Goal: Task Accomplishment & Management: Manage account settings

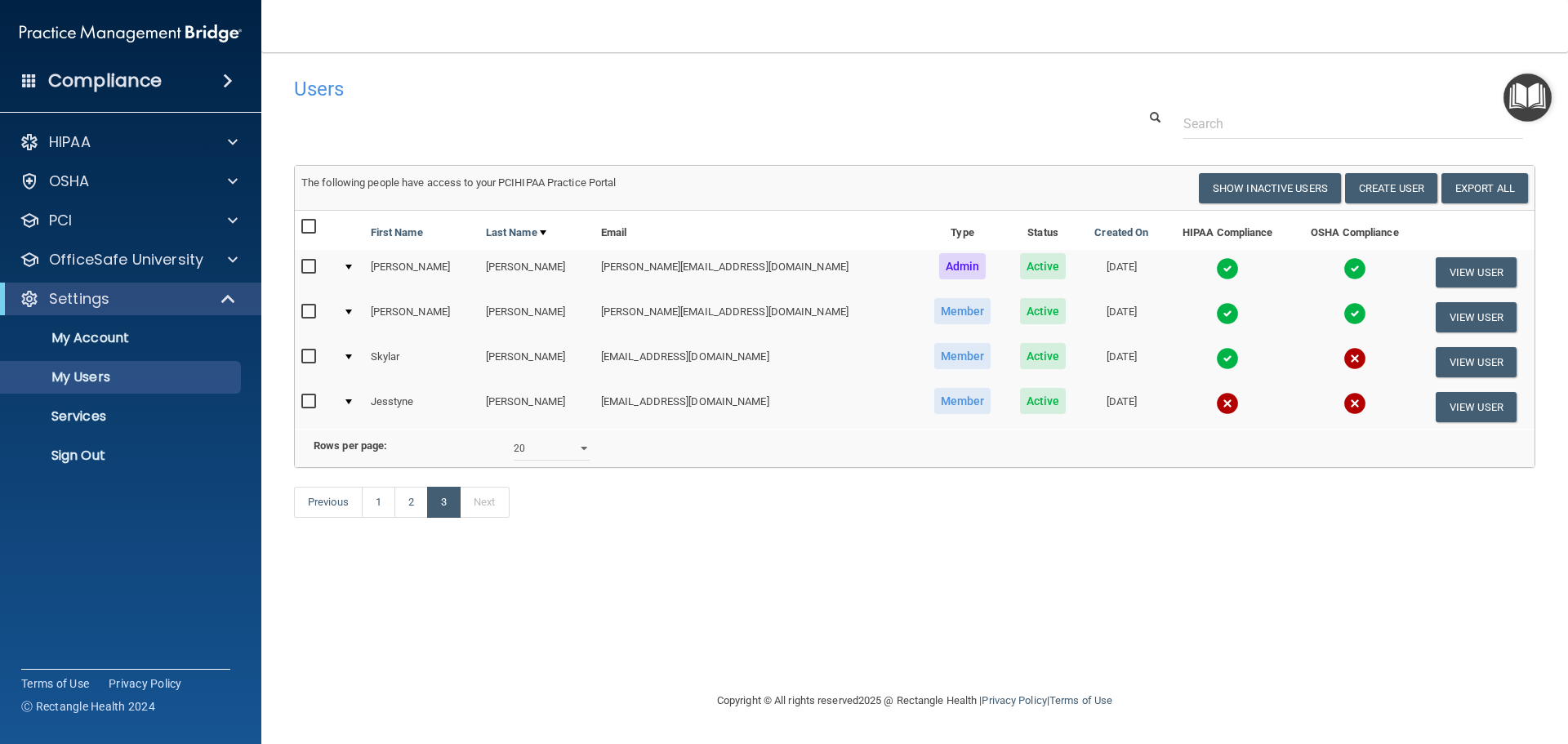
select select "20"
click at [402, 517] on link "2" at bounding box center [411, 502] width 34 height 31
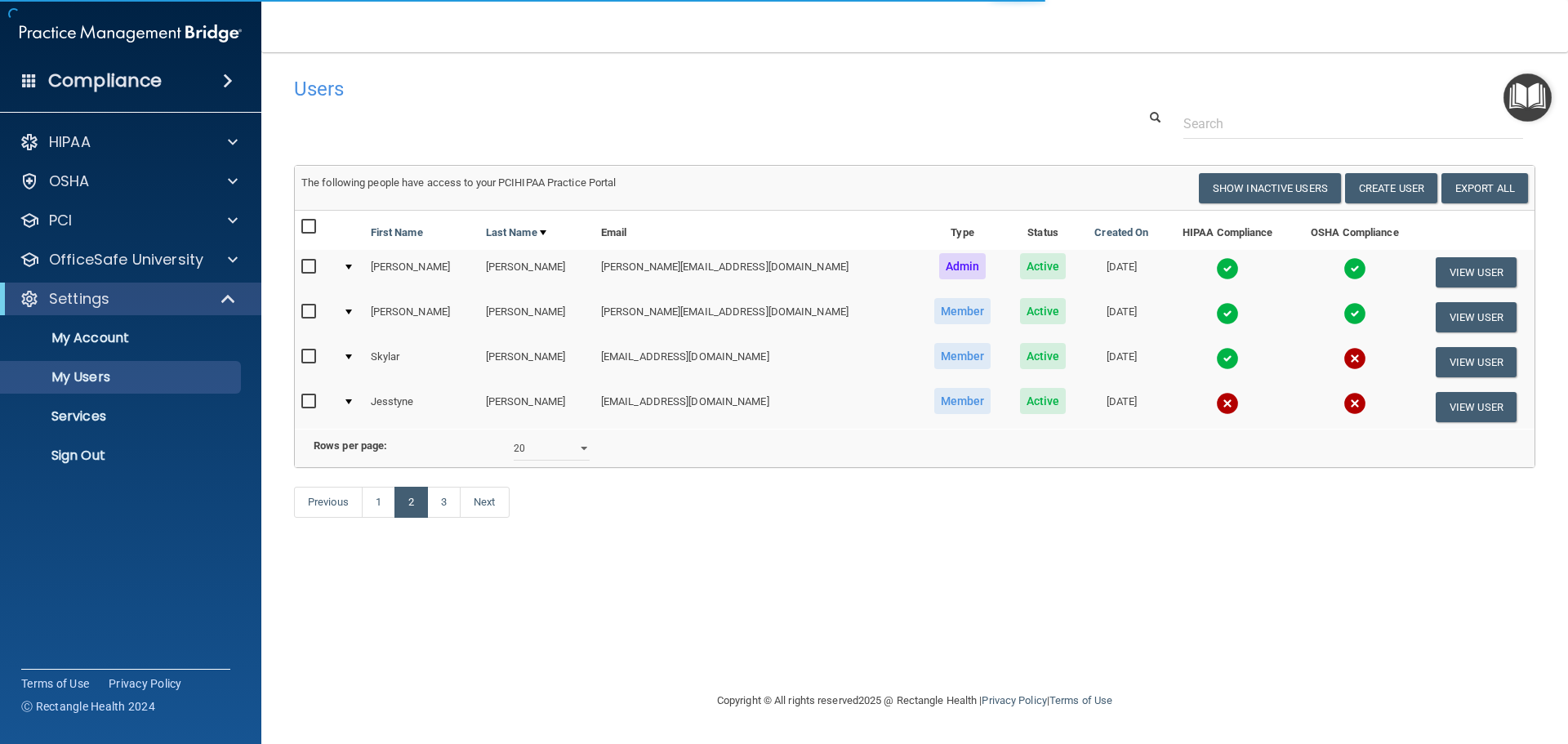
select select "20"
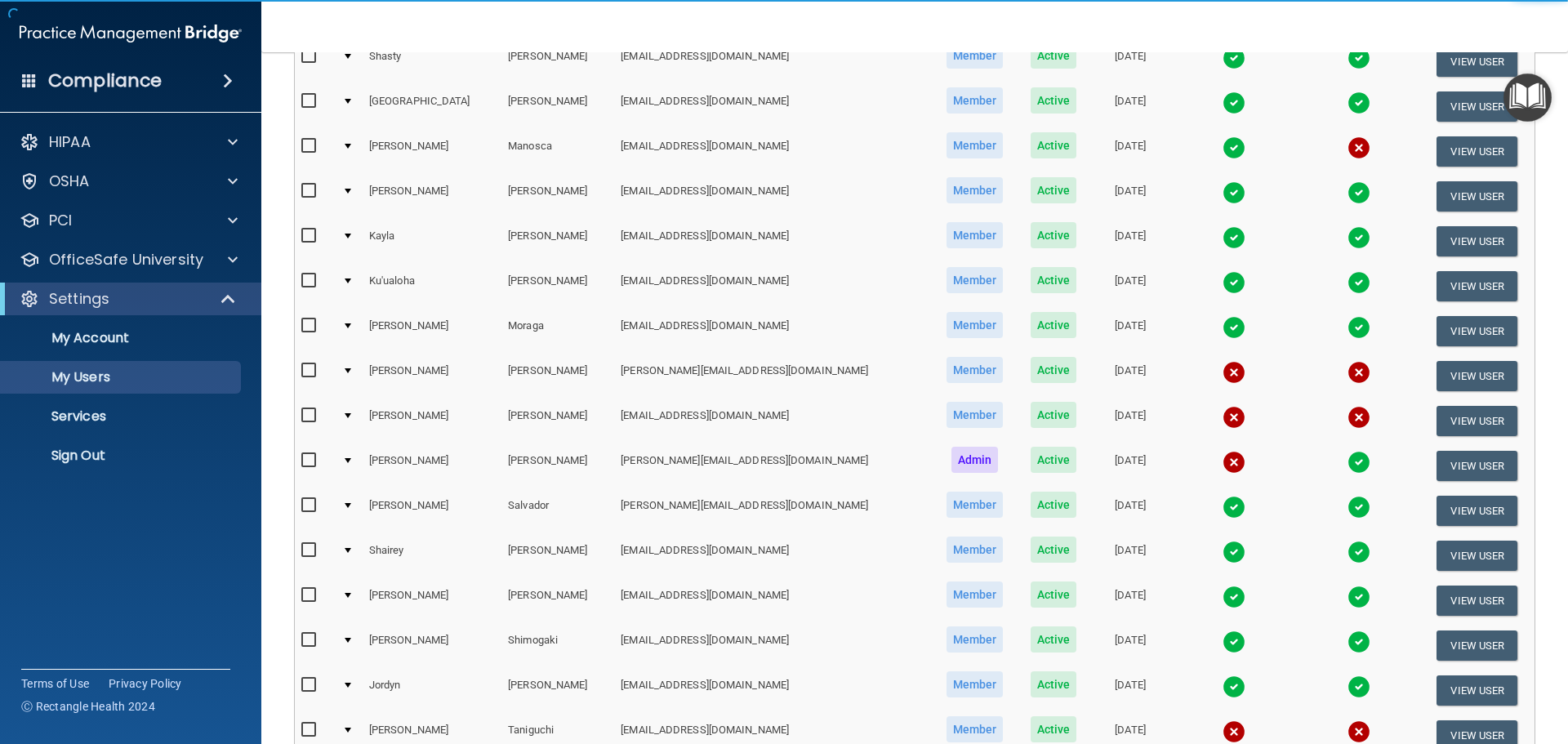
scroll to position [408, 0]
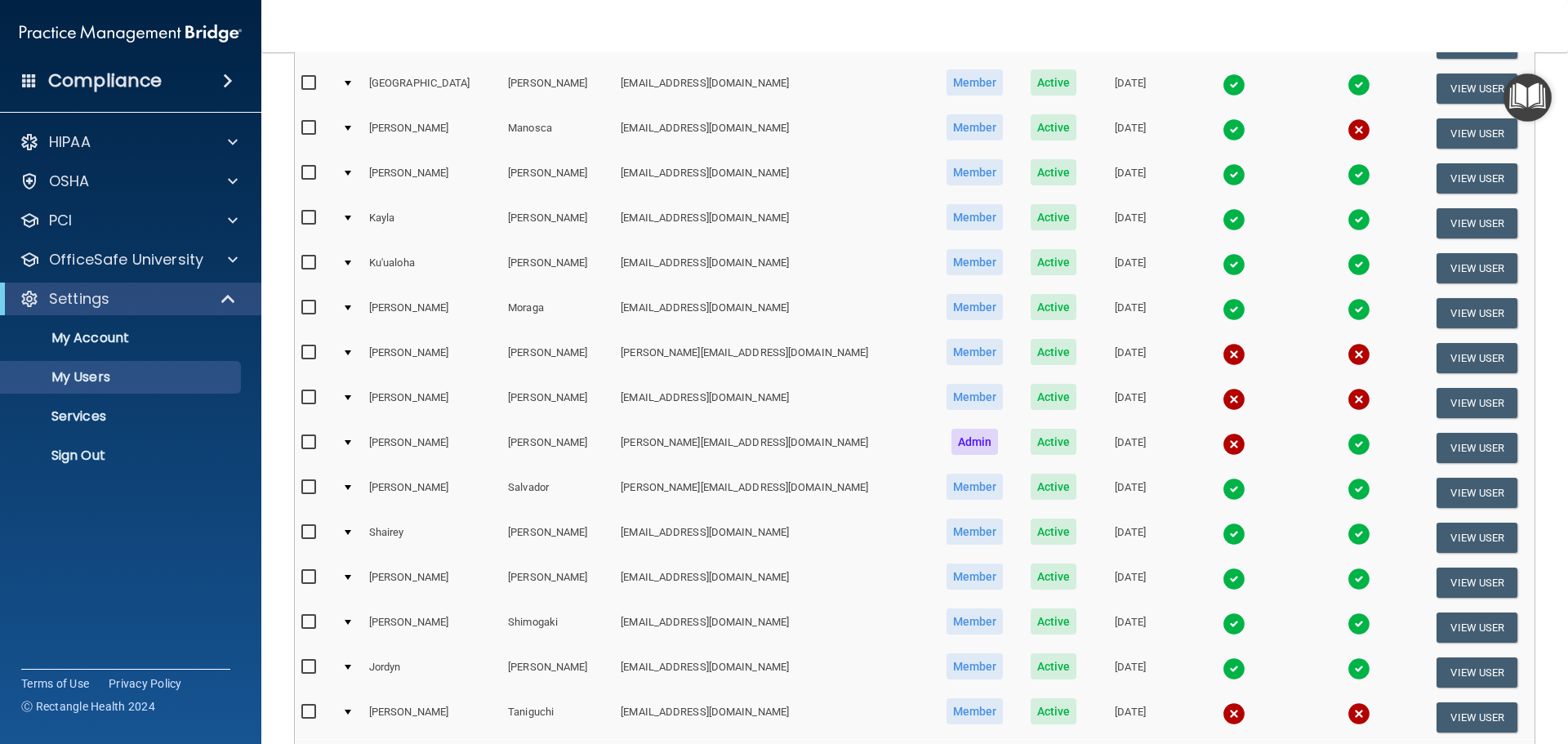
click at [348, 349] on td at bounding box center [349, 357] width 27 height 45
click at [302, 355] on input "checkbox" at bounding box center [311, 352] width 19 height 13
checkbox input "true"
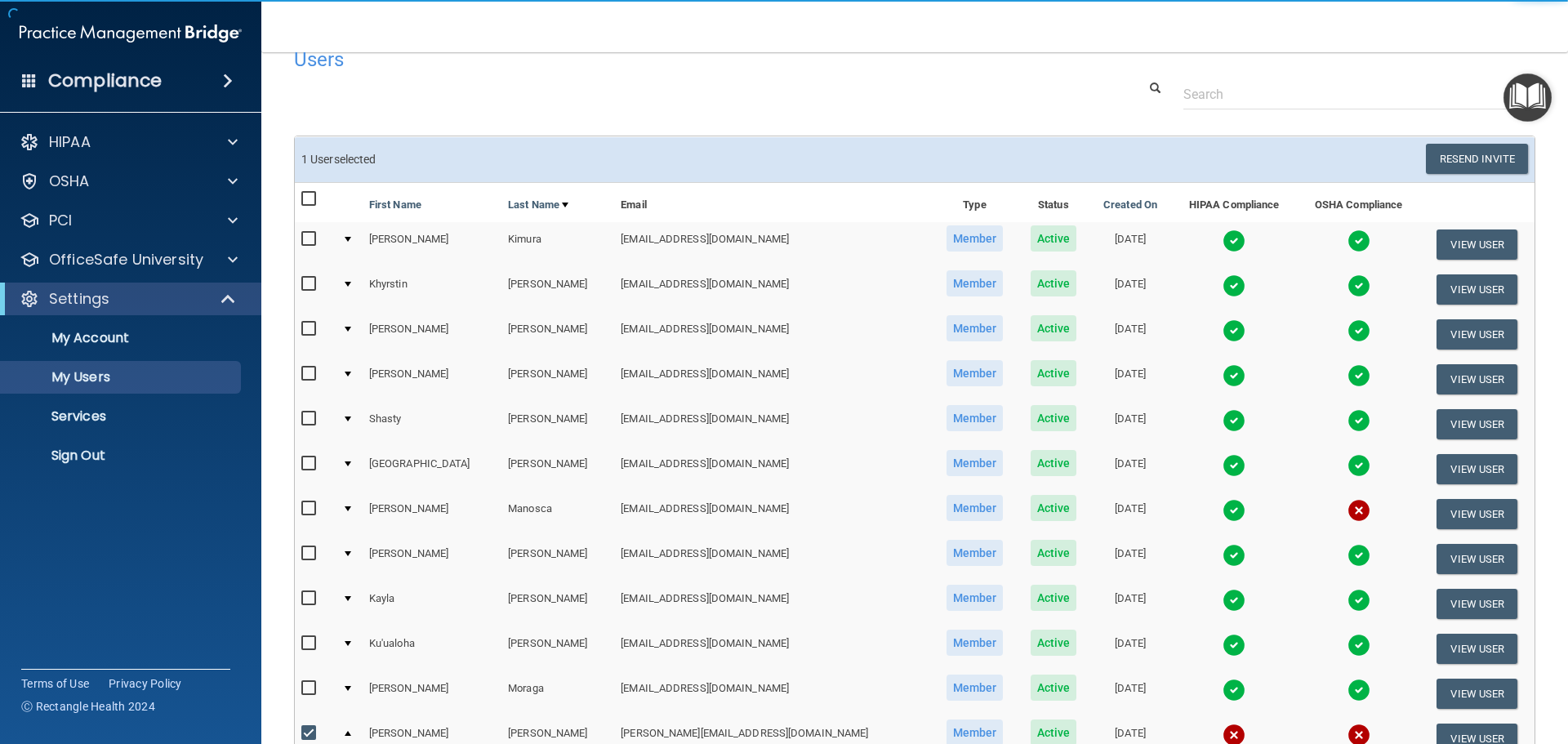
scroll to position [0, 0]
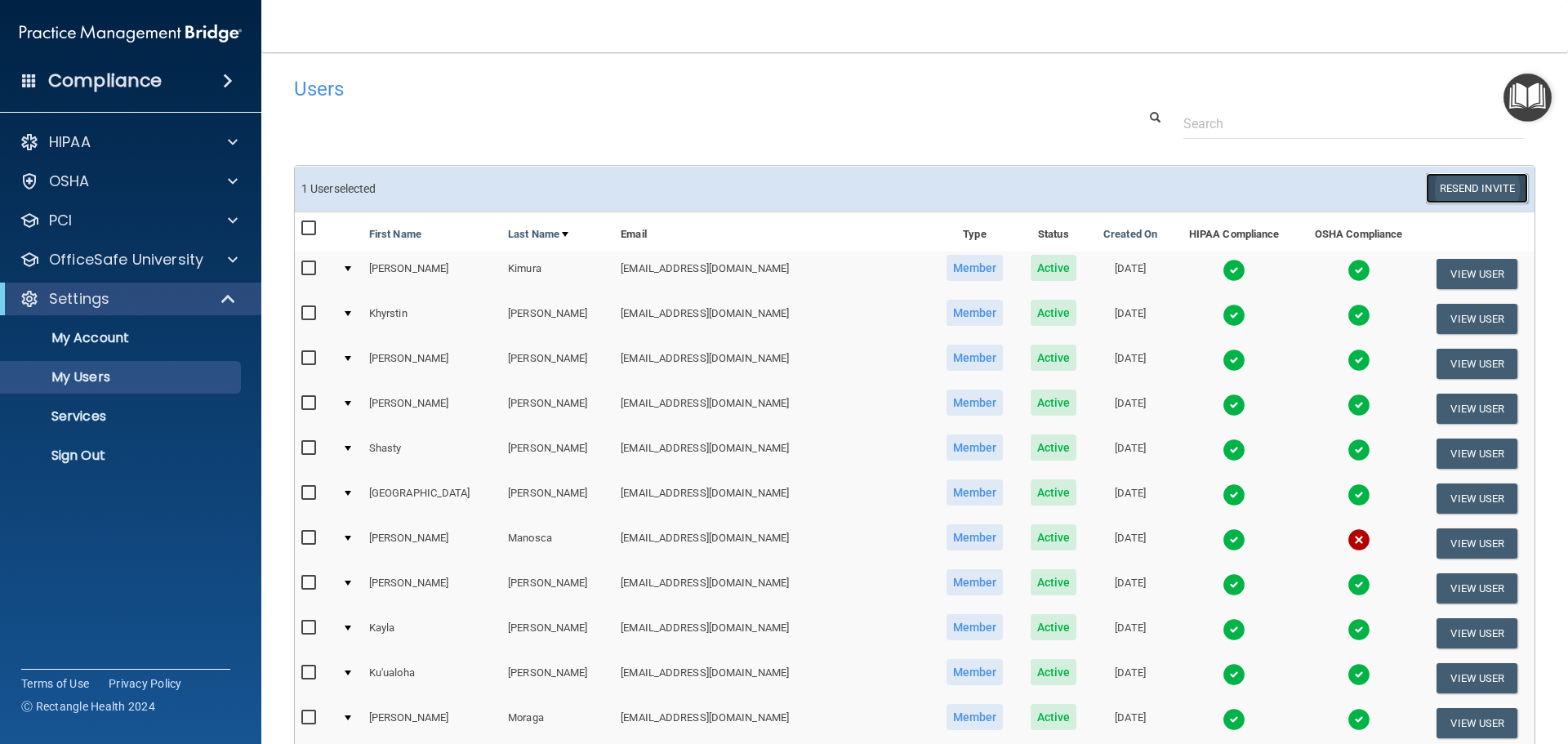
click at [1449, 191] on button "Resend Invite" at bounding box center [1476, 189] width 102 height 31
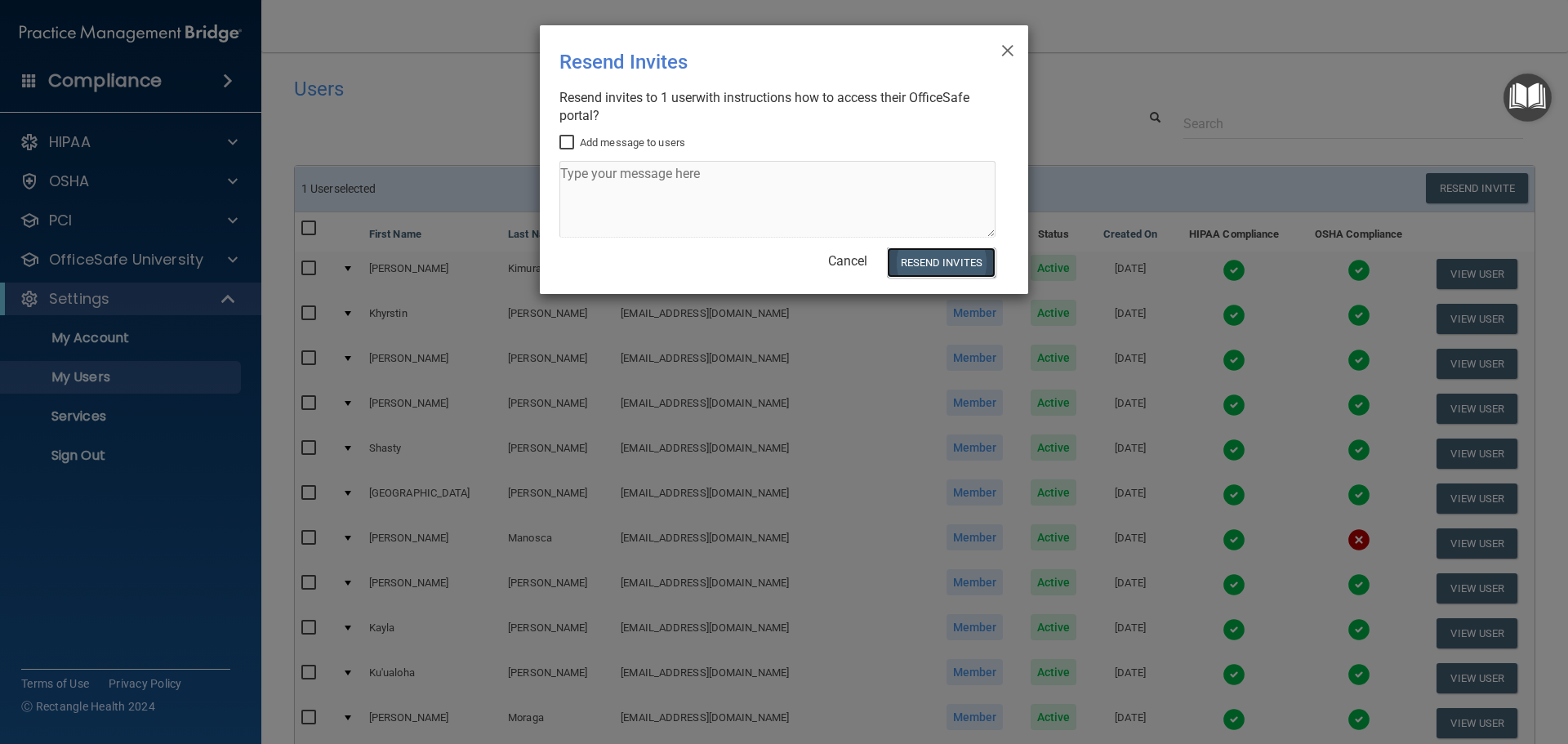
click at [982, 258] on button "Resend Invites" at bounding box center [941, 262] width 108 height 31
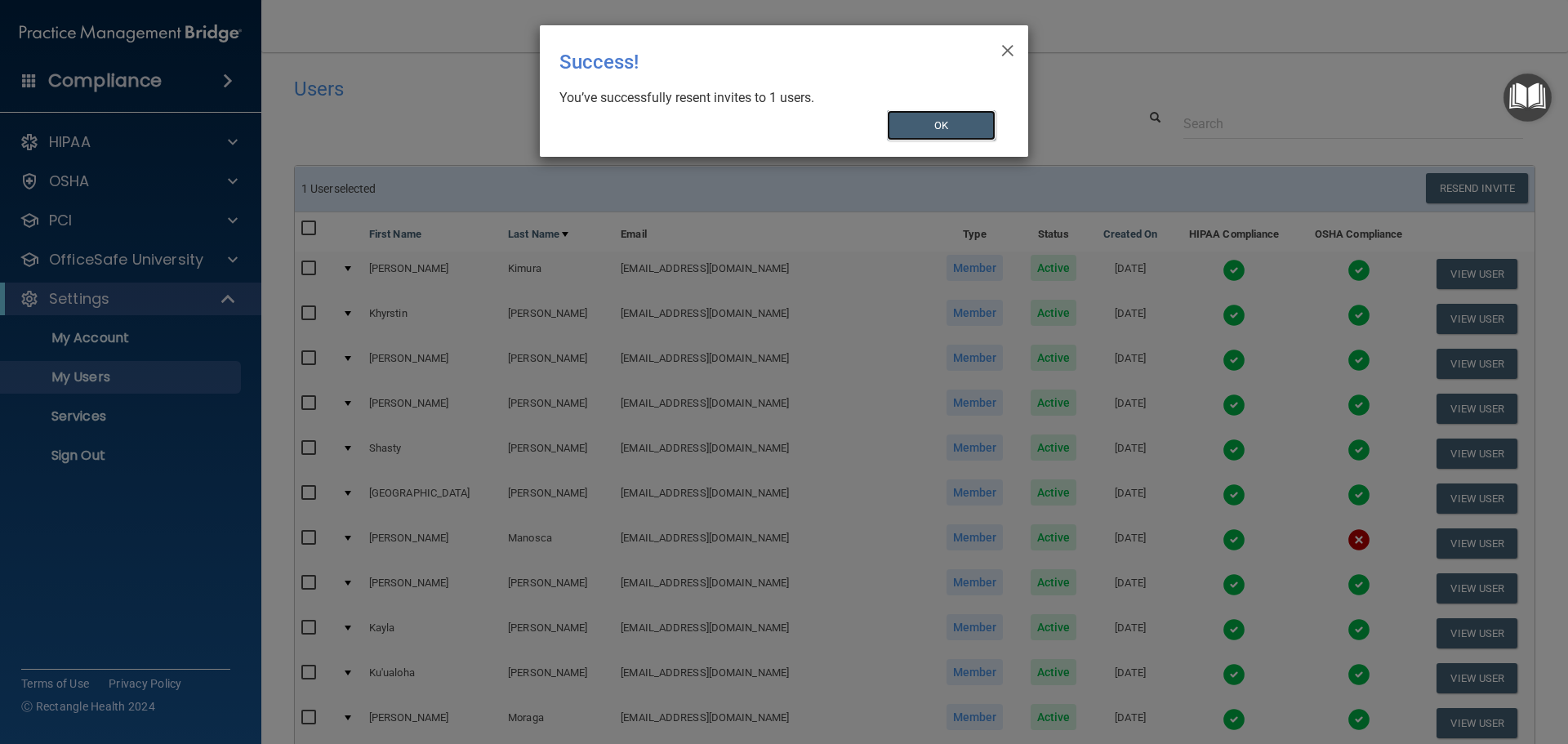
drag, startPoint x: 994, startPoint y: 124, endPoint x: 939, endPoint y: 322, distance: 205.5
click at [986, 137] on button "OK" at bounding box center [942, 125] width 109 height 31
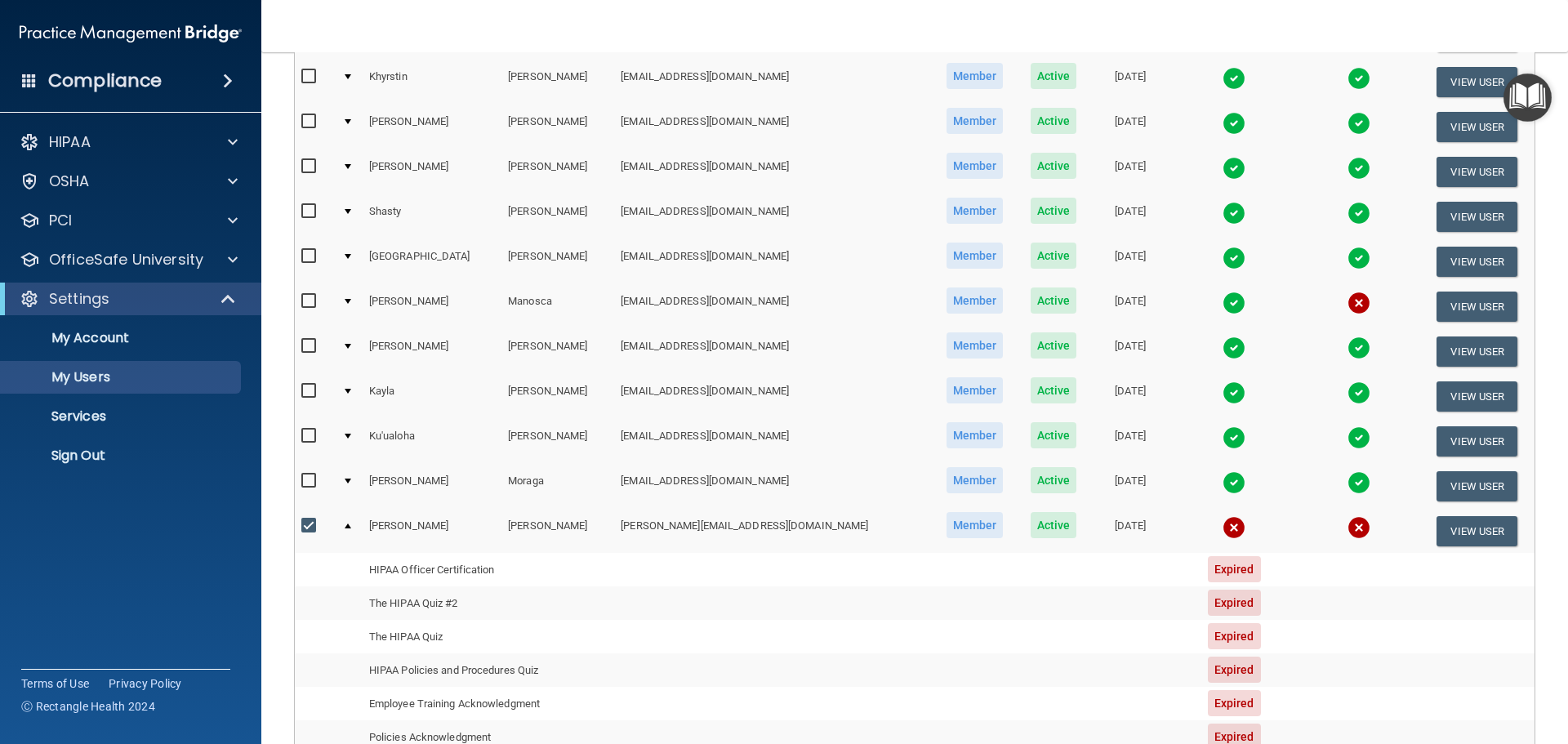
scroll to position [245, 0]
